Goal: Task Accomplishment & Management: Manage account settings

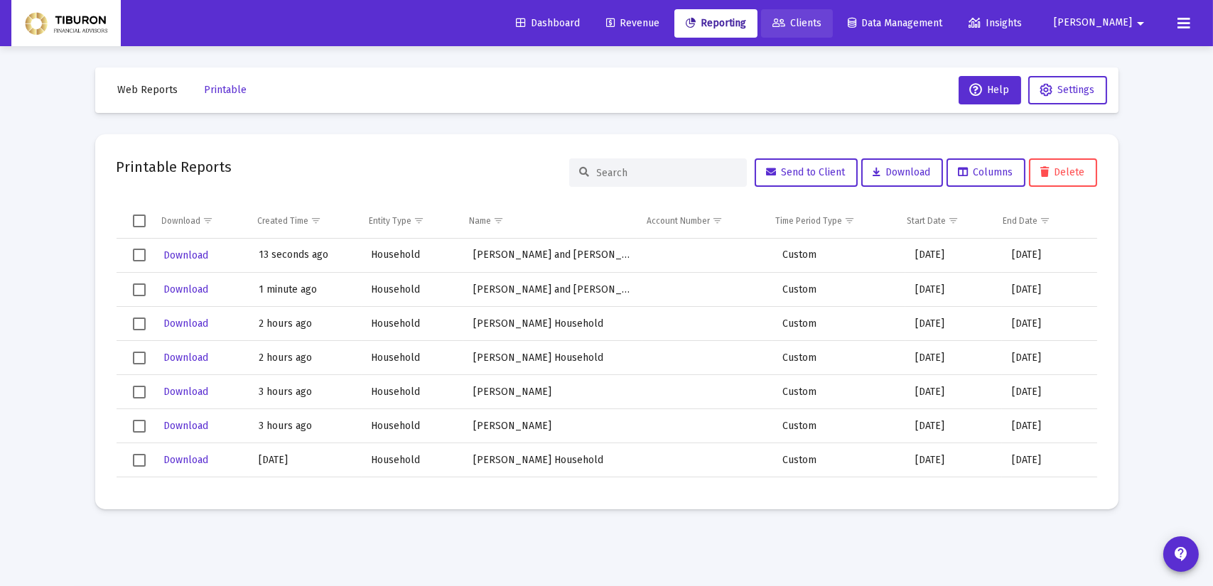
click at [828, 29] on link "Clients" at bounding box center [797, 23] width 72 height 28
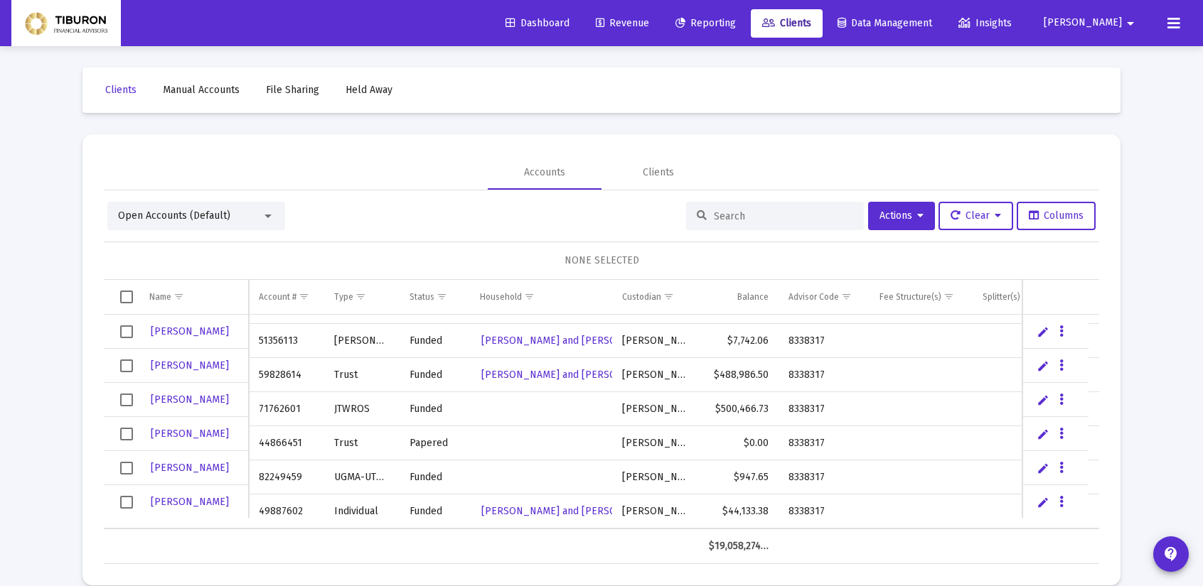
scroll to position [1808, 0]
click at [1059, 467] on icon "Data grid" at bounding box center [1061, 468] width 4 height 17
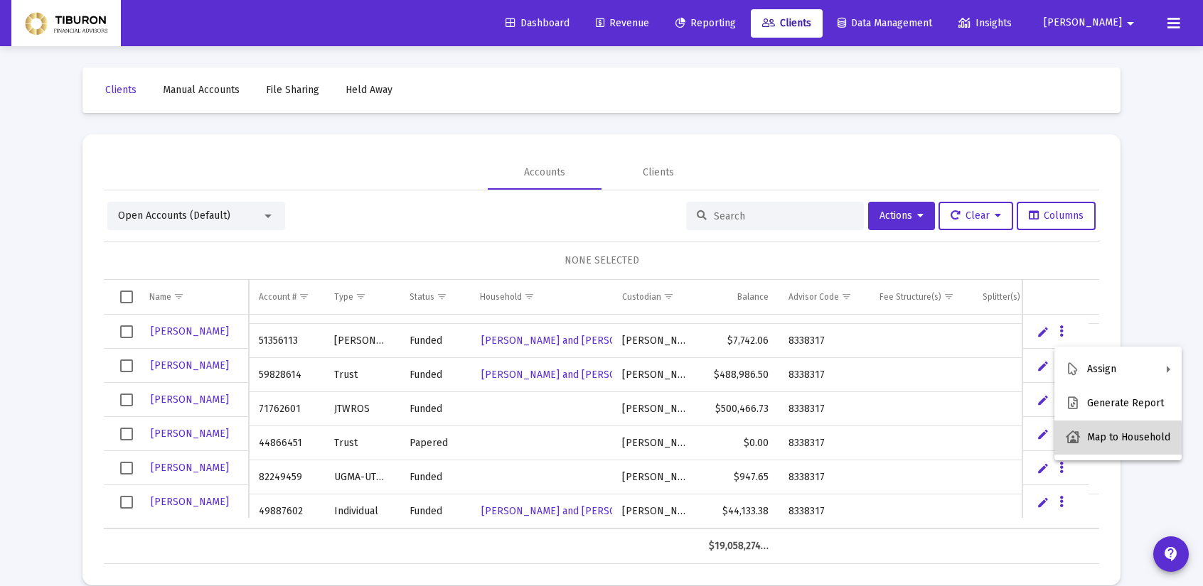
click at [1088, 441] on button "Map to Household" at bounding box center [1117, 438] width 127 height 34
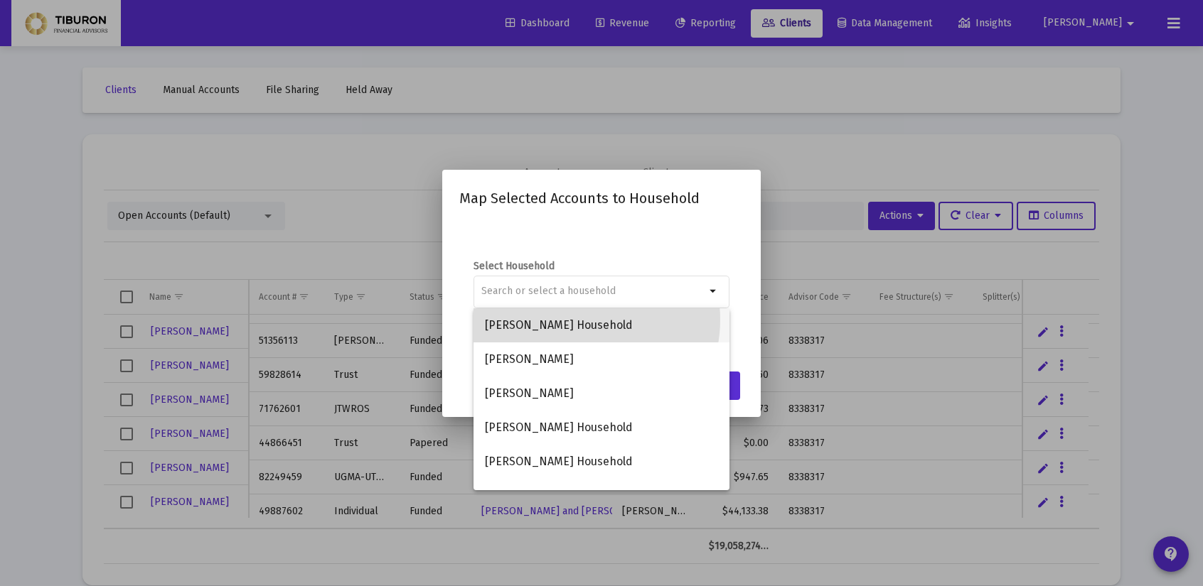
click at [581, 320] on span "[PERSON_NAME] Household" at bounding box center [601, 325] width 233 height 34
type input "[PERSON_NAME] Household"
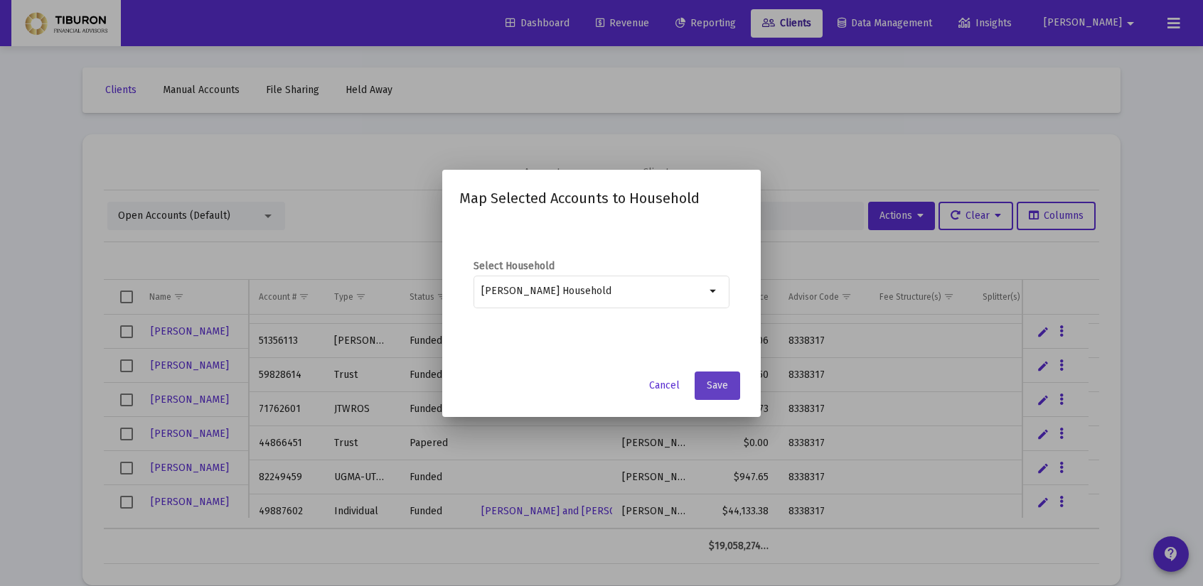
click at [721, 384] on span "Save" at bounding box center [717, 386] width 21 height 12
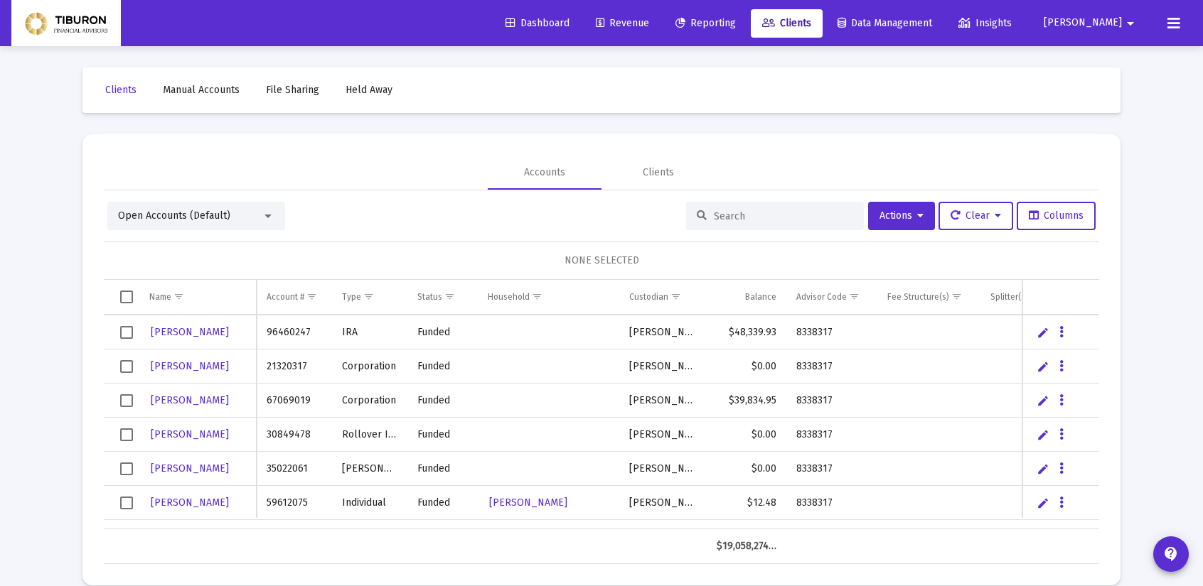
scroll to position [0, 0]
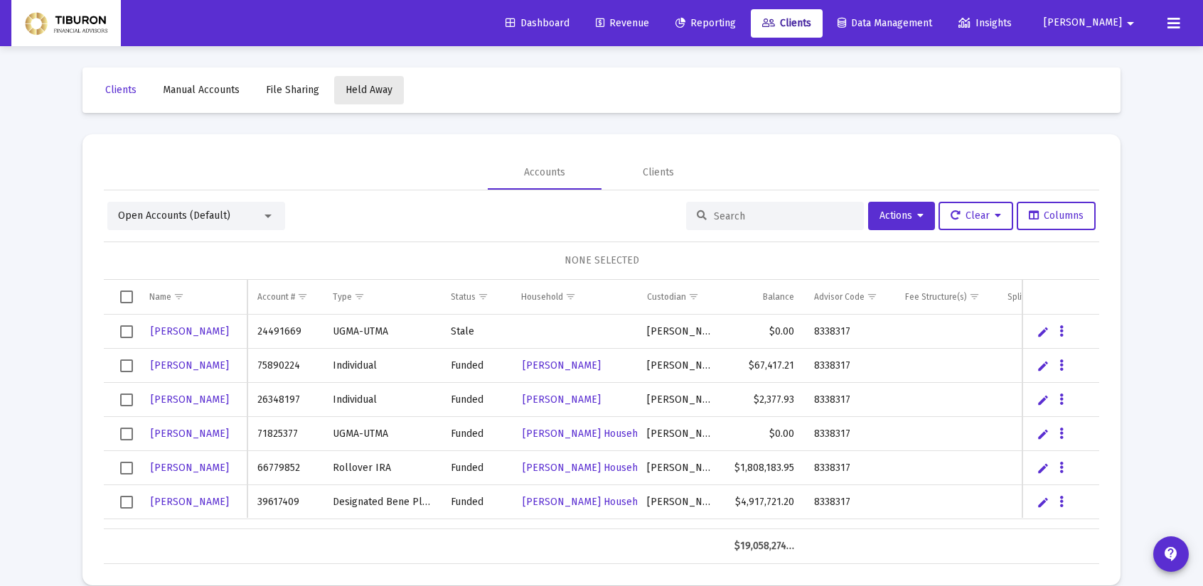
click at [360, 87] on span "Held Away" at bounding box center [368, 90] width 47 height 12
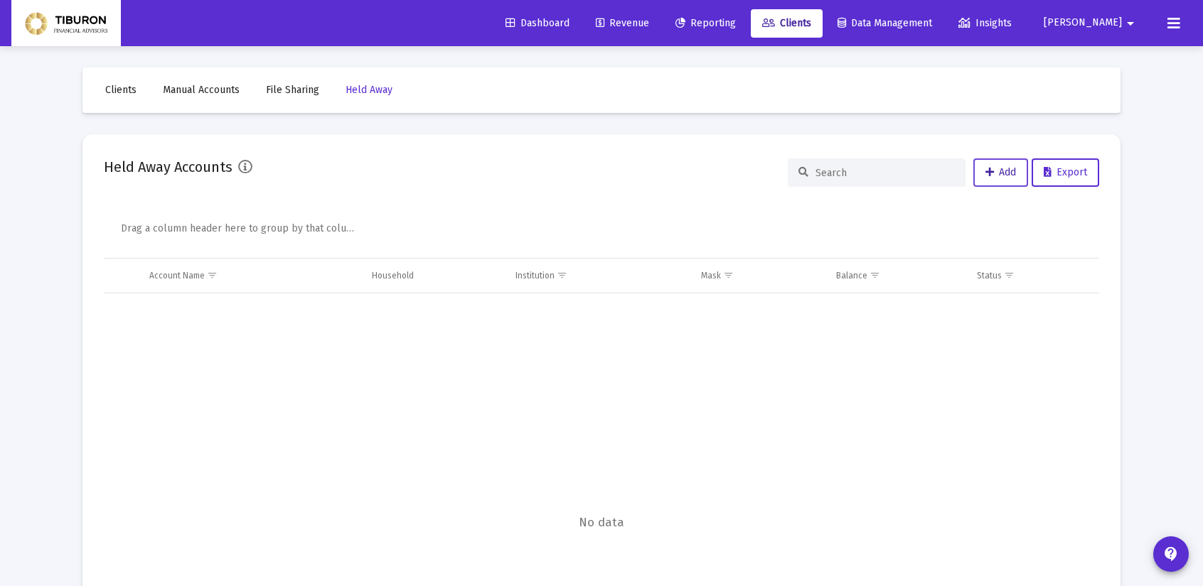
click at [980, 168] on button "Add" at bounding box center [1000, 173] width 55 height 28
click at [210, 87] on span "Manual Accounts" at bounding box center [201, 90] width 77 height 12
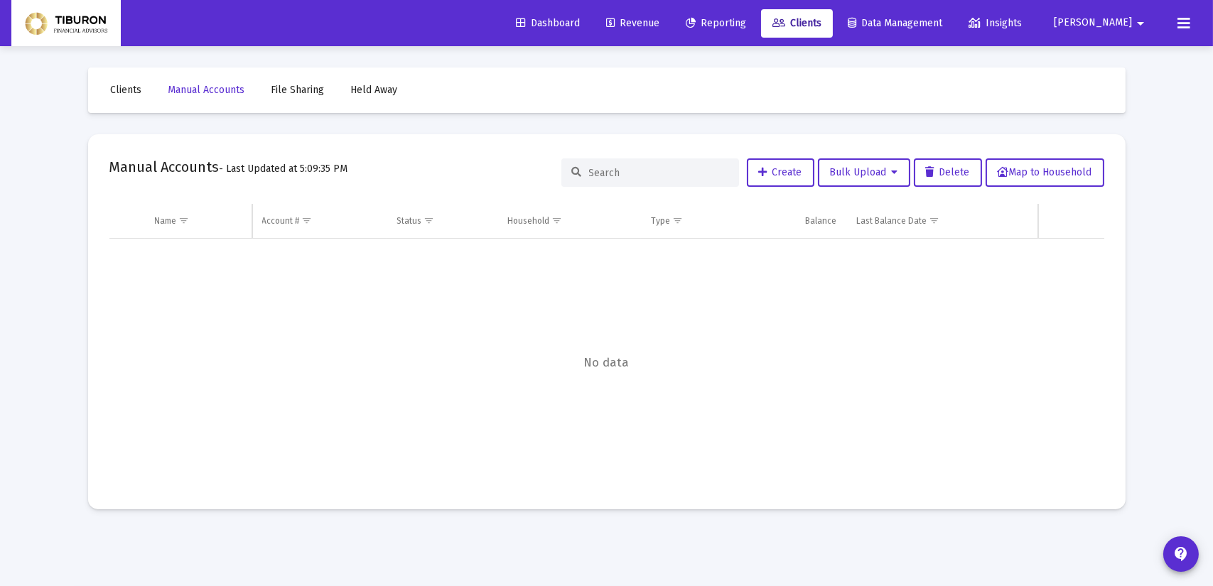
click at [943, 23] on span "Data Management" at bounding box center [895, 23] width 95 height 12
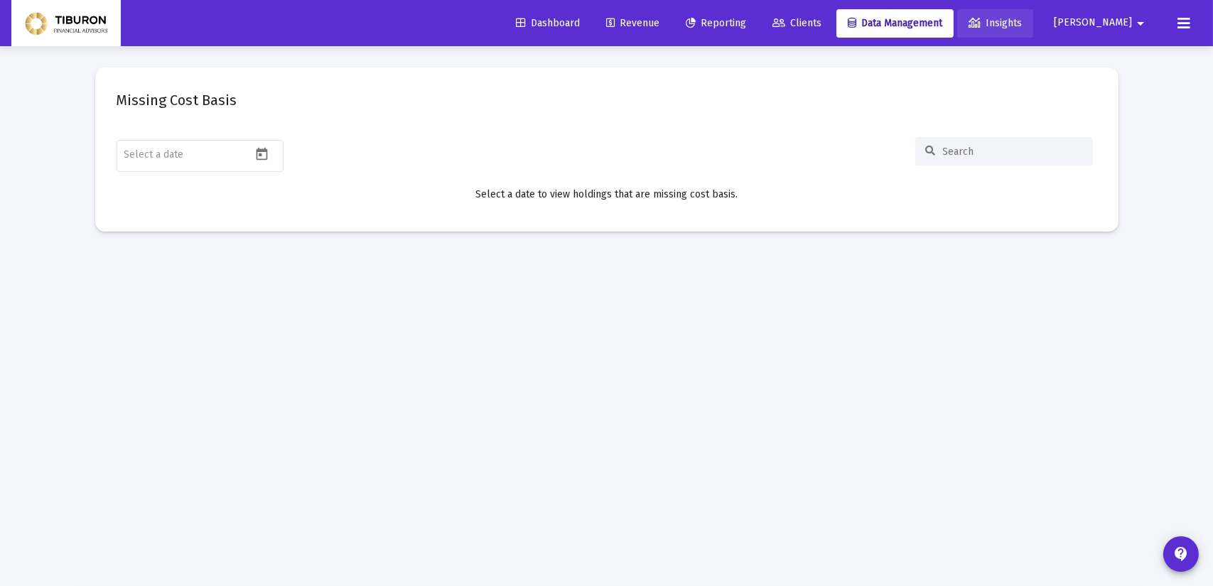
click at [1022, 21] on span "Insights" at bounding box center [995, 23] width 53 height 12
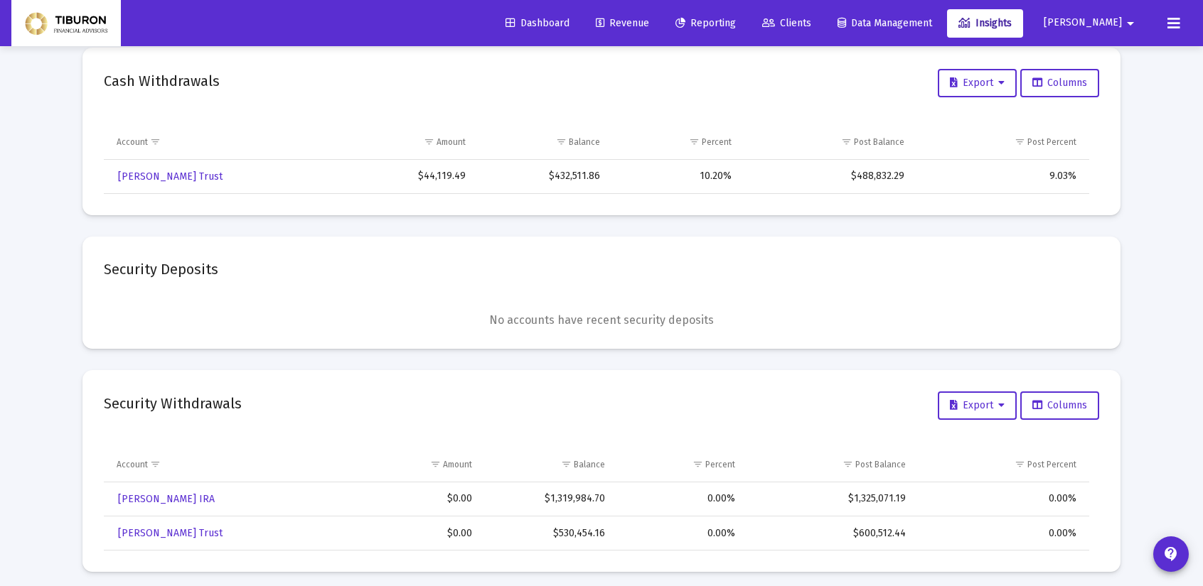
scroll to position [361, 0]
